Goal: Information Seeking & Learning: Learn about a topic

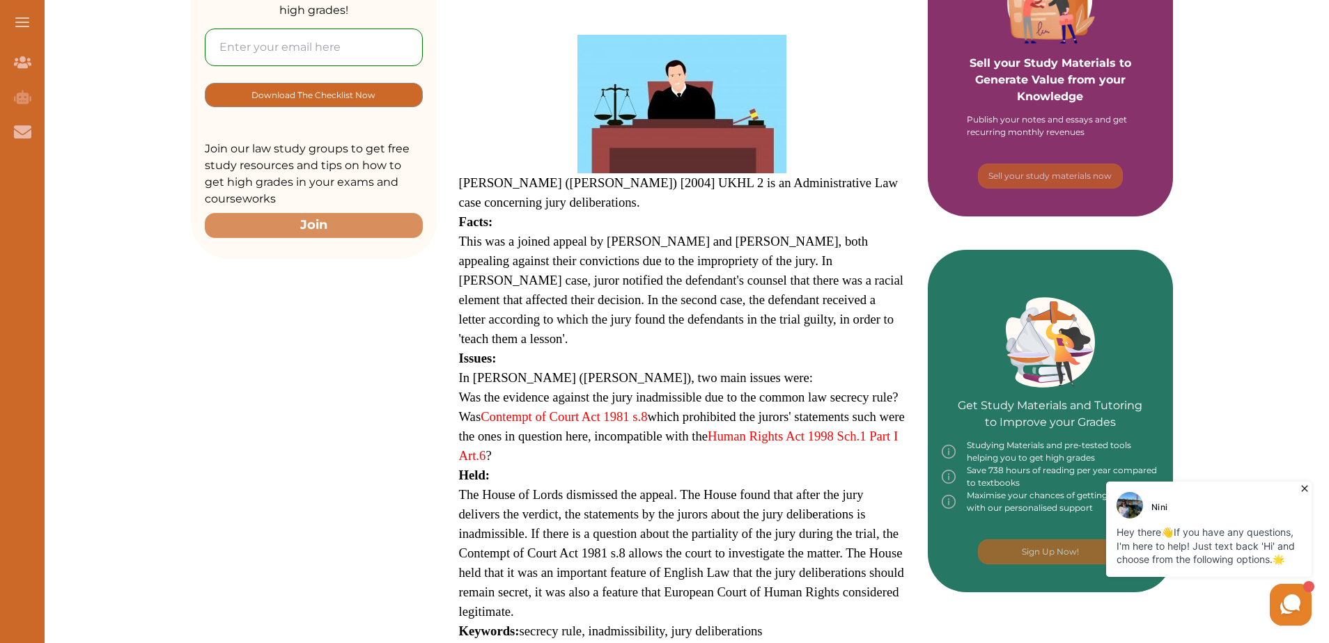
scroll to position [418, 0]
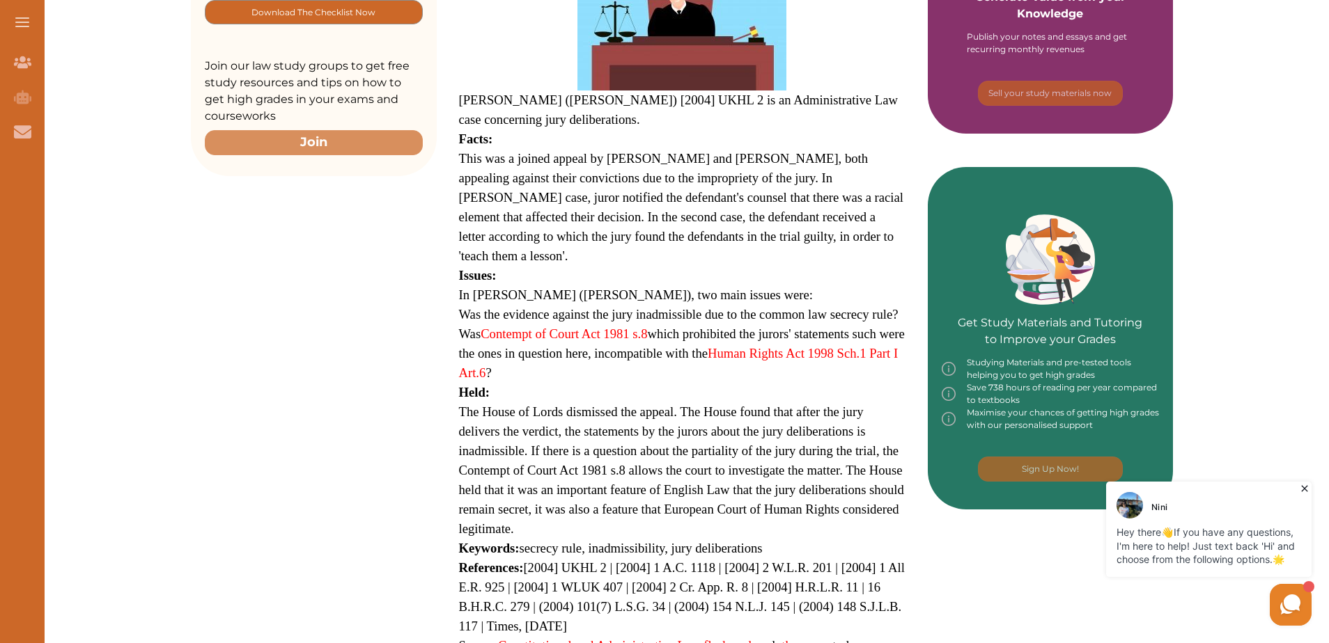
drag, startPoint x: 544, startPoint y: 297, endPoint x: 698, endPoint y: 300, distance: 153.9
click at [698, 307] on span "Was the evidence against the jury inadmissible due to the common law secrecy ru…" at bounding box center [678, 314] width 439 height 15
click at [483, 362] on button "Login" at bounding box center [455, 352] width 156 height 31
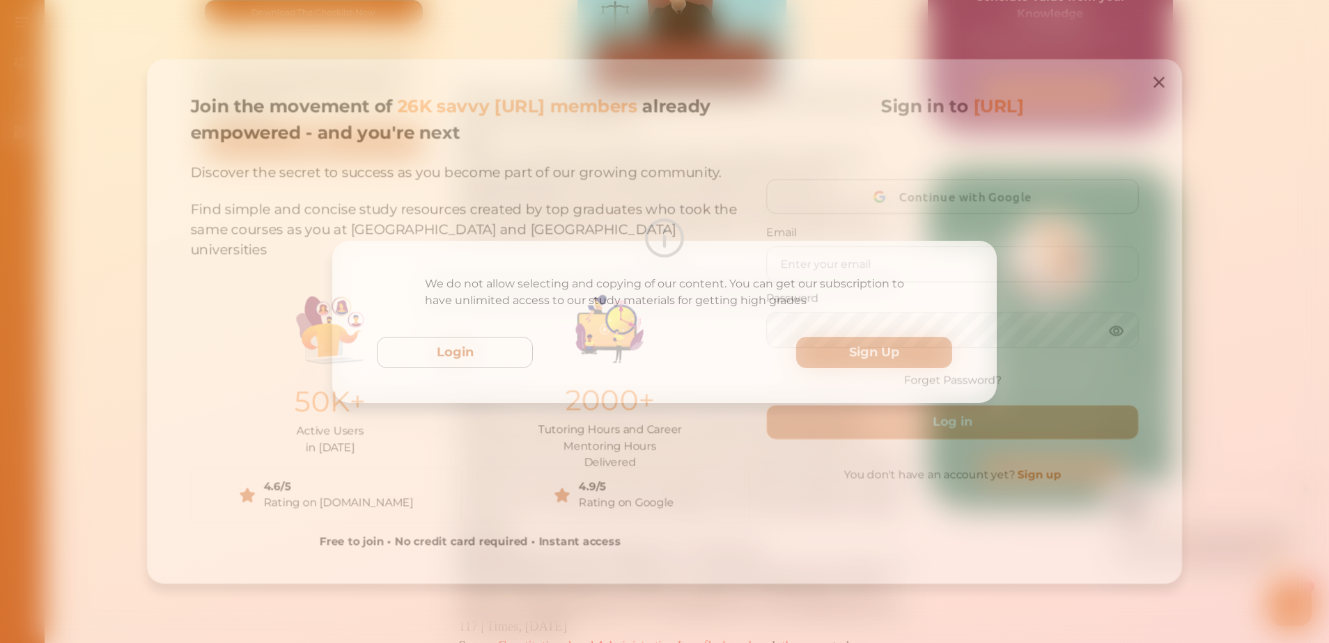
click at [1168, 85] on icon at bounding box center [1171, 75] width 19 height 19
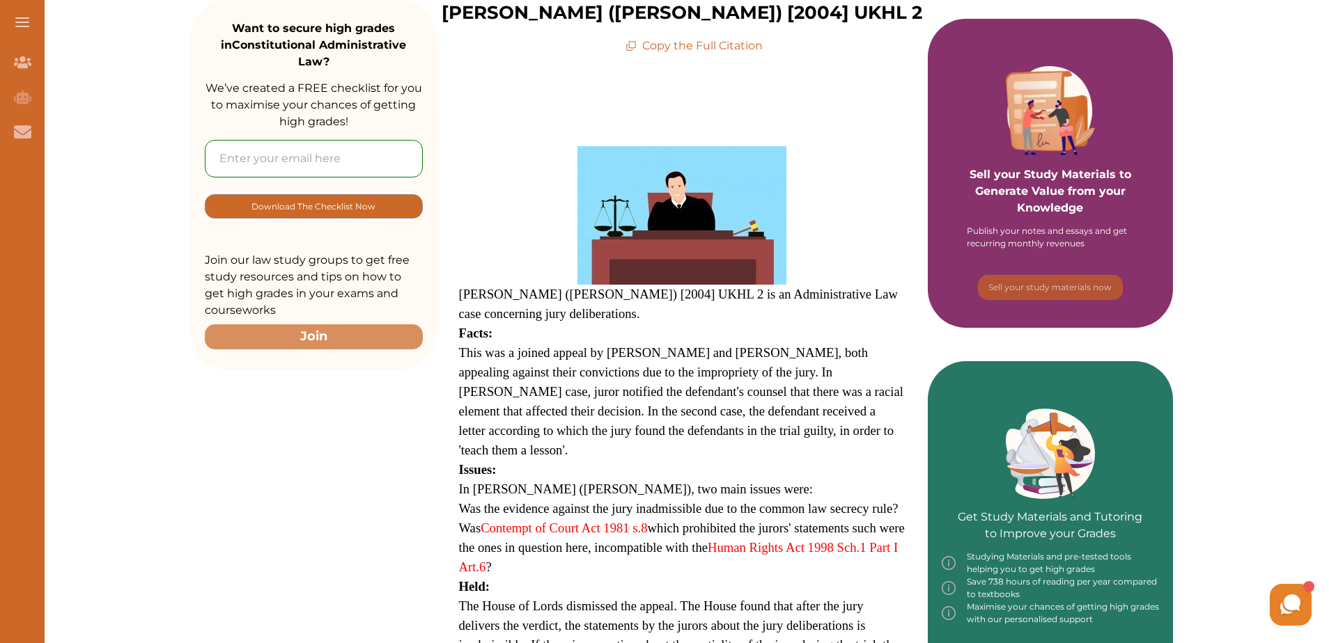
scroll to position [209, 0]
